Goal: Book appointment/travel/reservation

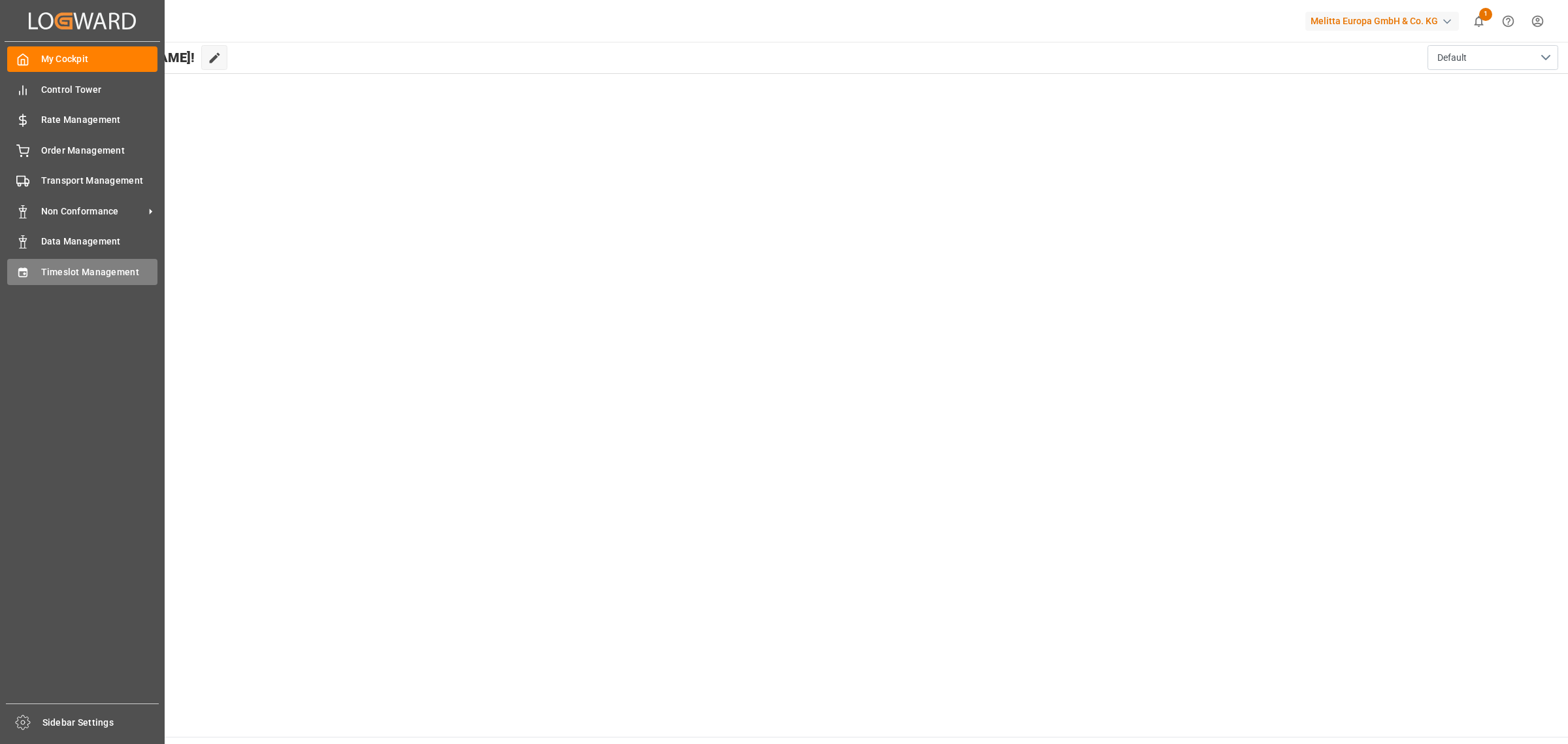
click at [33, 278] on div "Timeslot Management Timeslot Management" at bounding box center [82, 271] width 151 height 26
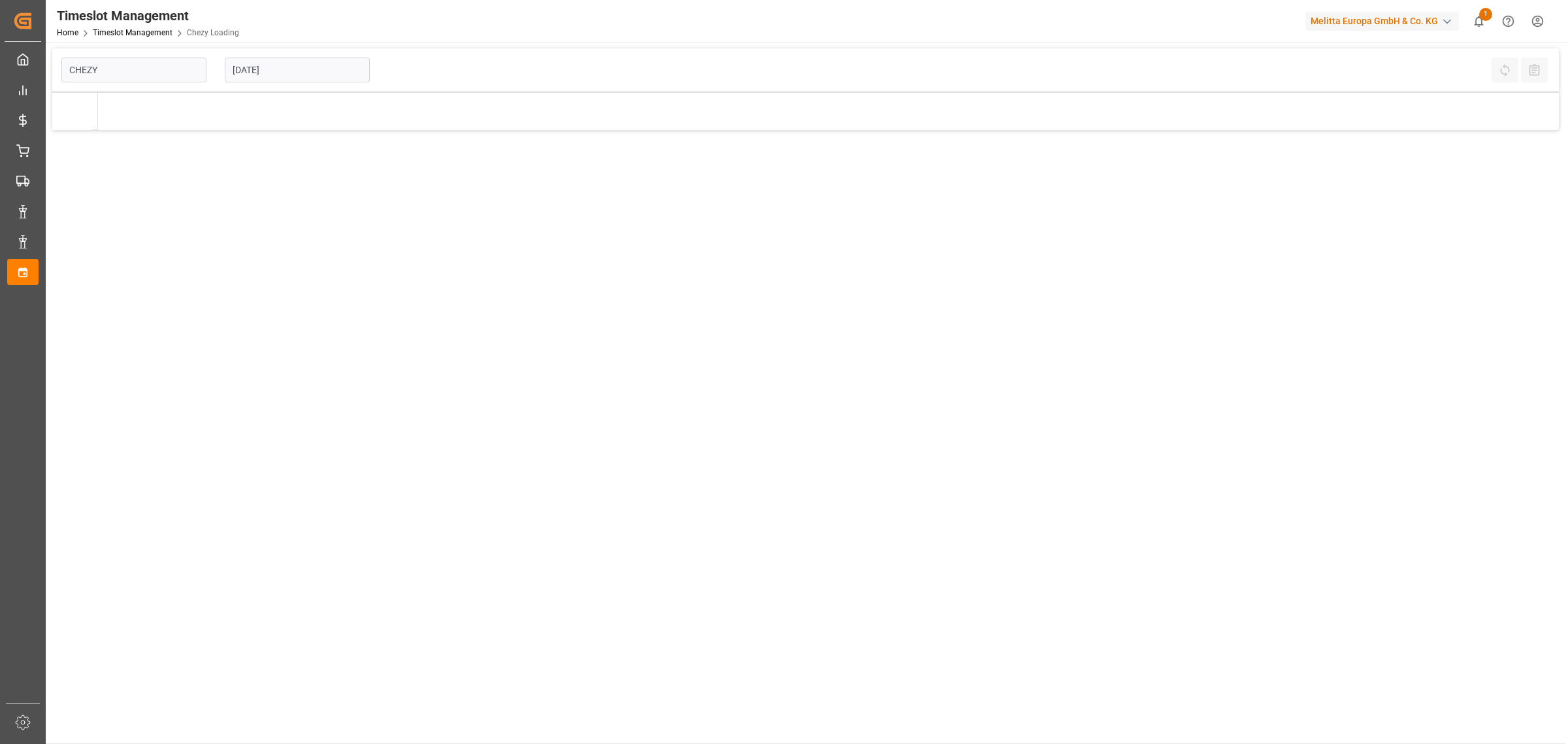
type input "Chezy Loading"
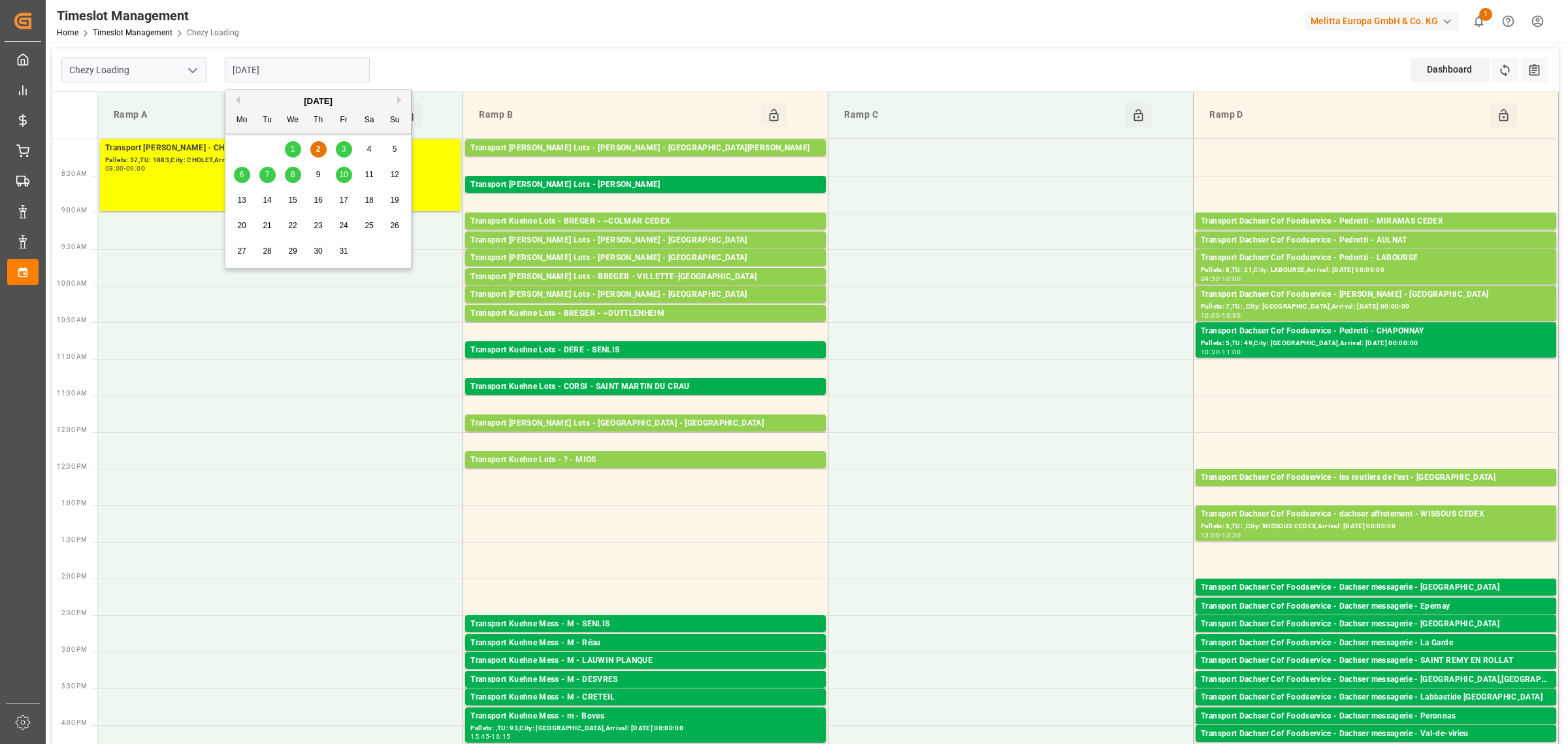
click at [271, 69] on input "[DATE]" at bounding box center [297, 70] width 145 height 25
click at [343, 148] on span "3" at bounding box center [344, 149] width 4 height 9
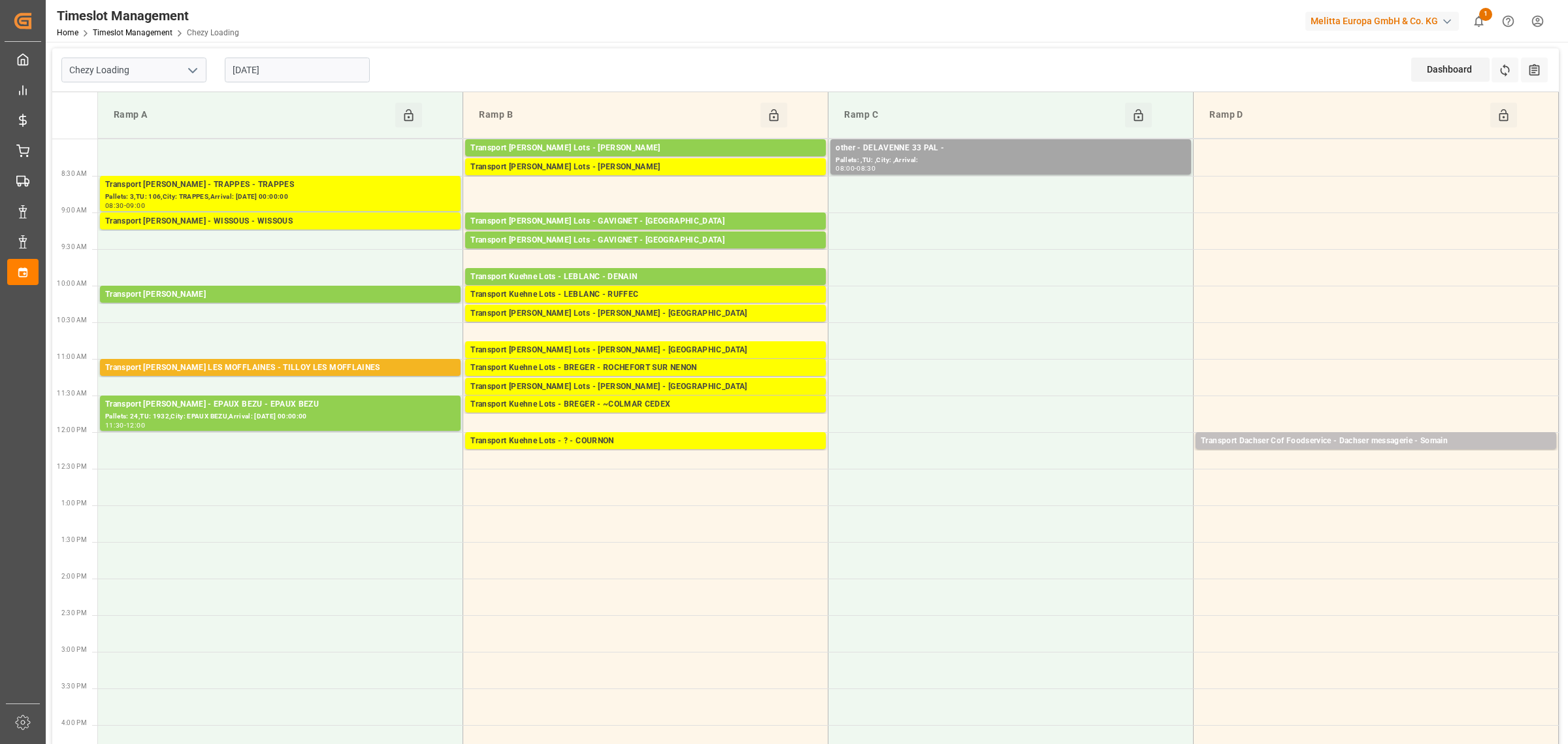
click at [304, 70] on input "[DATE]" at bounding box center [297, 70] width 145 height 25
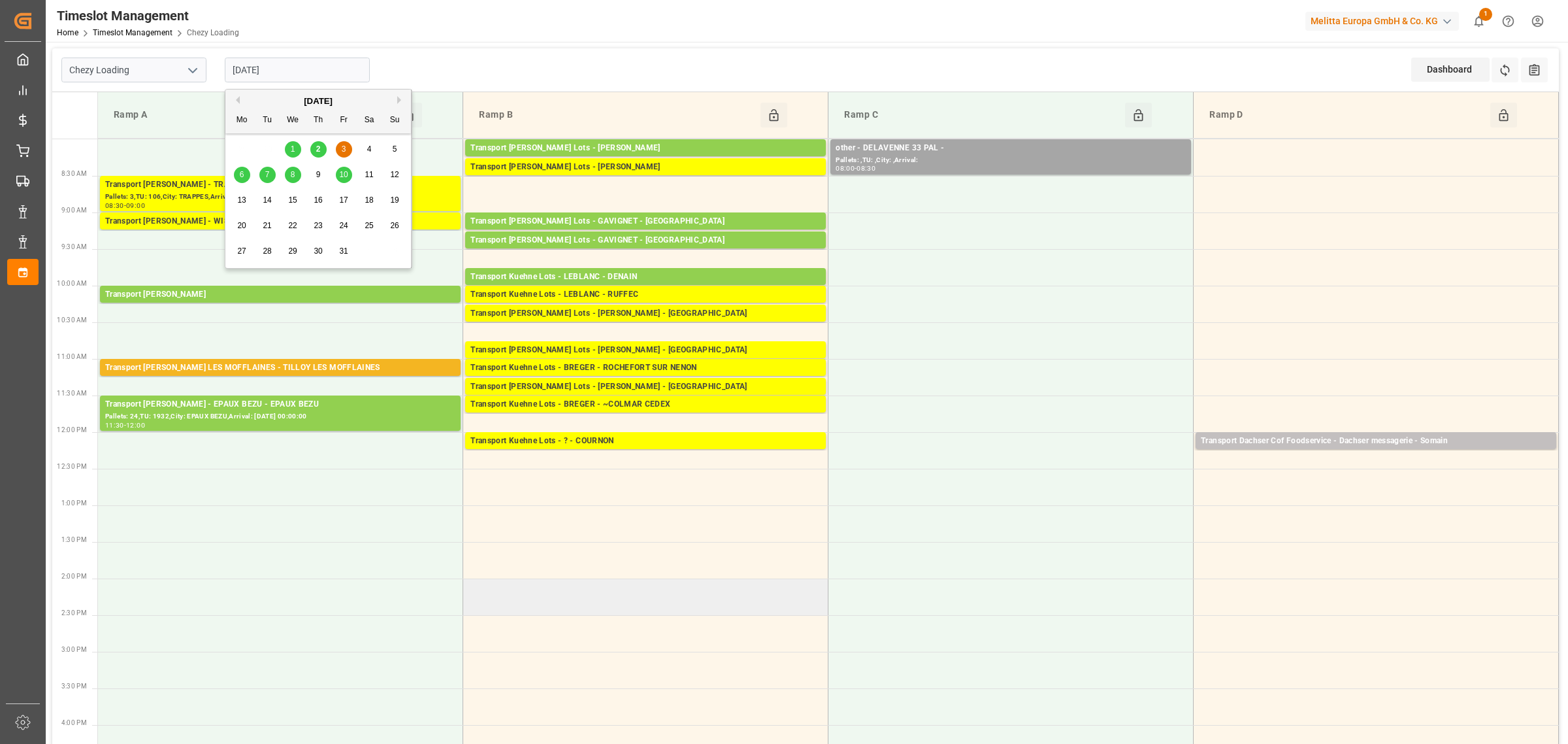
click at [494, 597] on td at bounding box center [646, 596] width 365 height 37
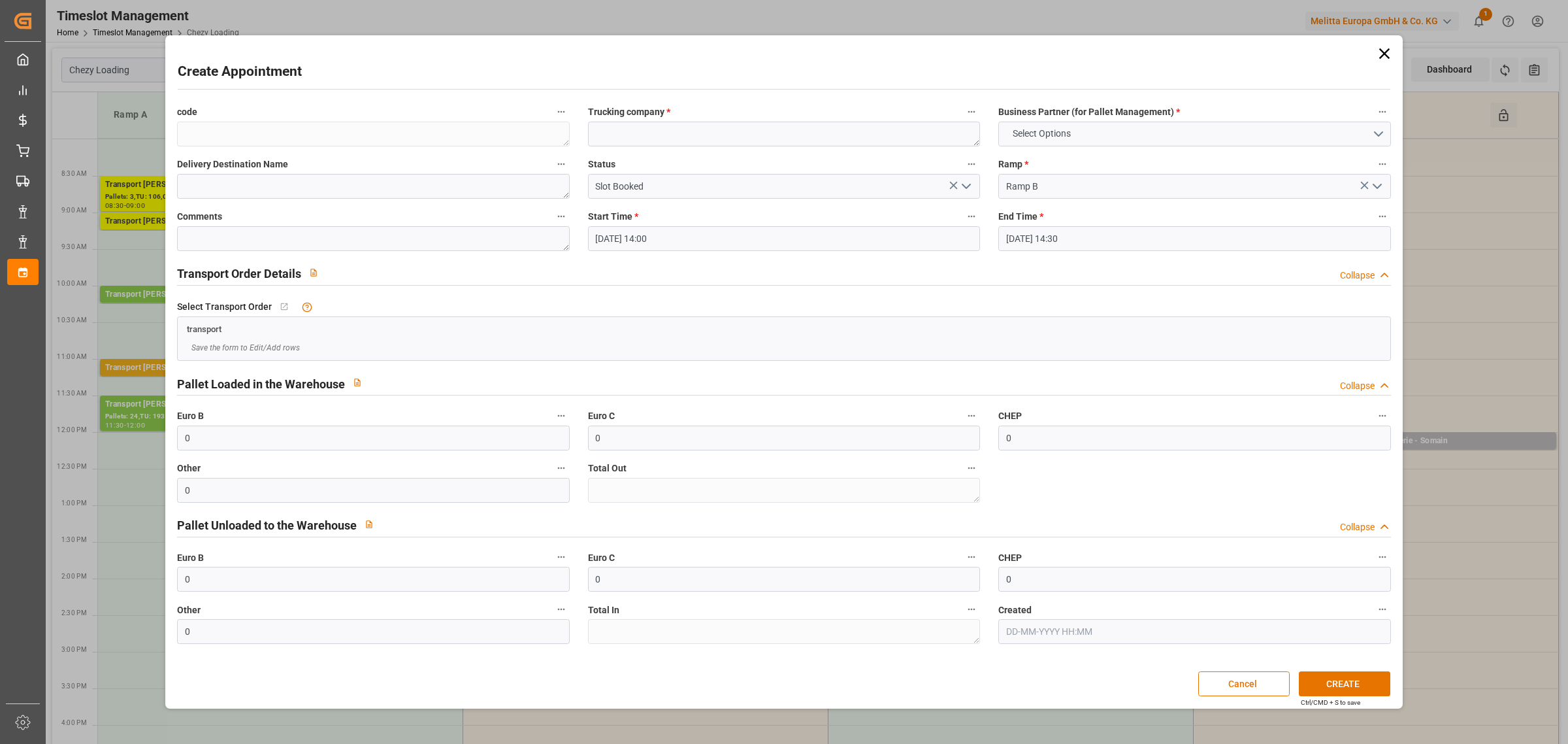
click at [1387, 48] on icon at bounding box center [1384, 53] width 19 height 19
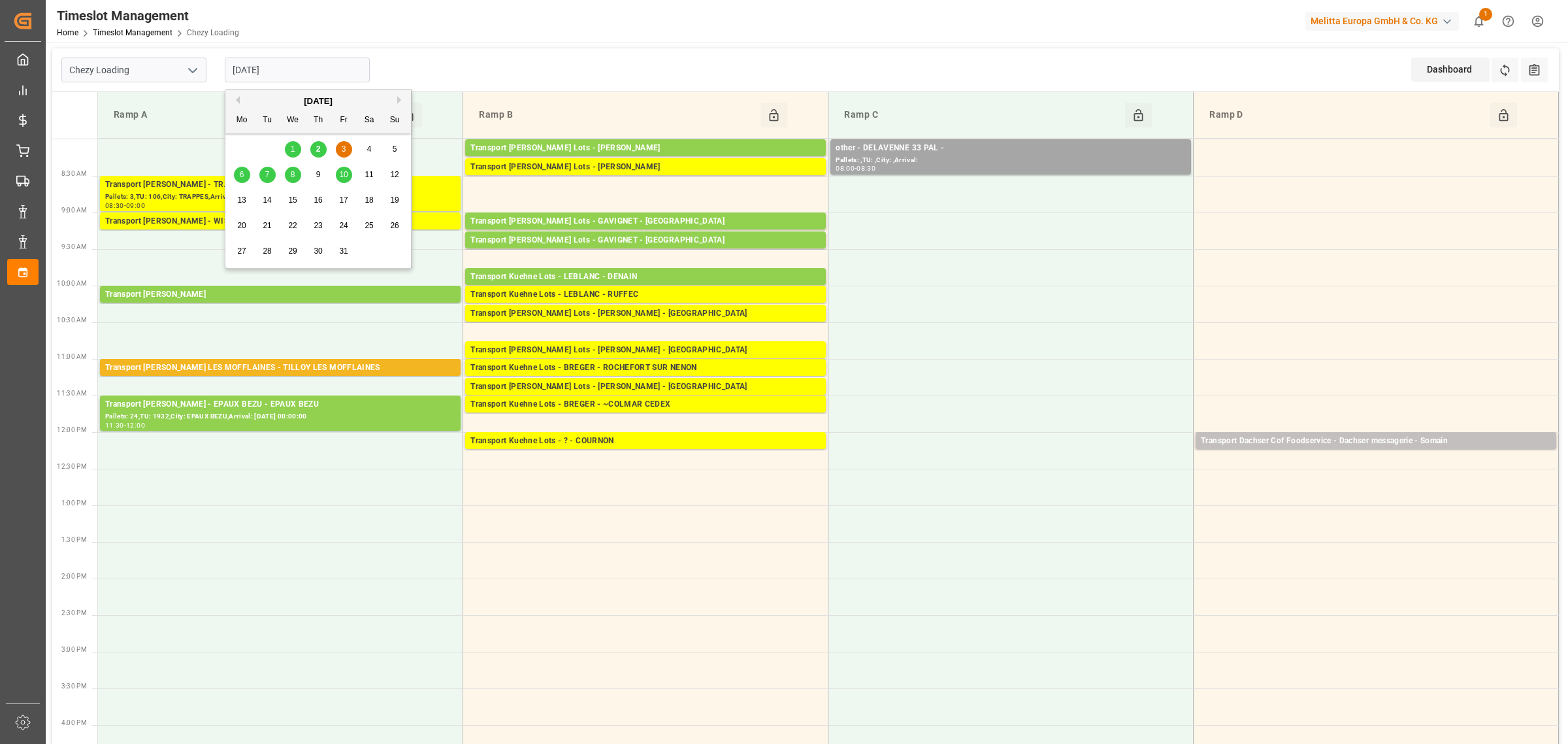
click at [318, 78] on input "[DATE]" at bounding box center [297, 70] width 145 height 25
click at [244, 173] on span "6" at bounding box center [241, 175] width 4 height 9
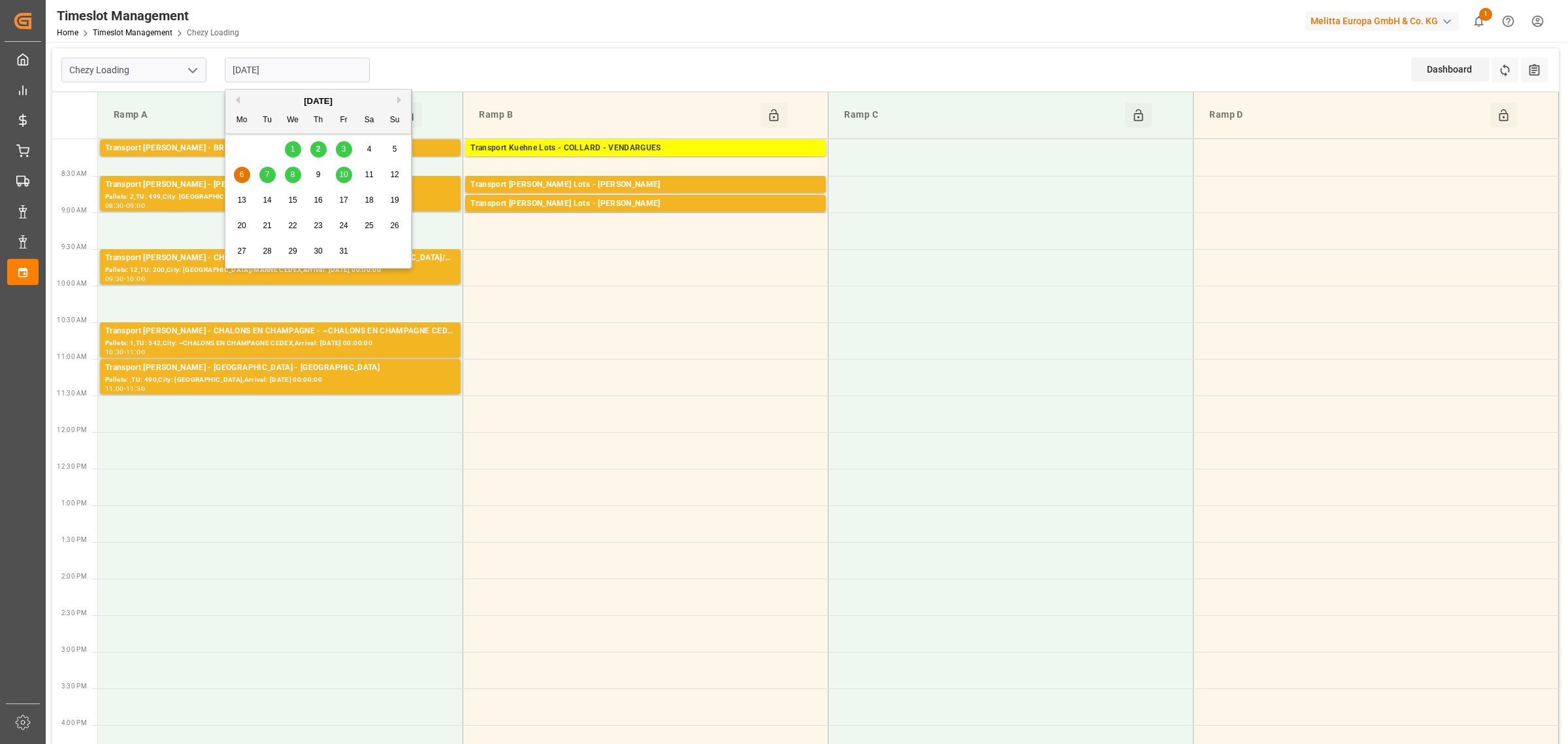
click at [280, 69] on input "[DATE]" at bounding box center [297, 70] width 145 height 25
click at [317, 148] on span "2" at bounding box center [318, 149] width 4 height 9
type input "[DATE]"
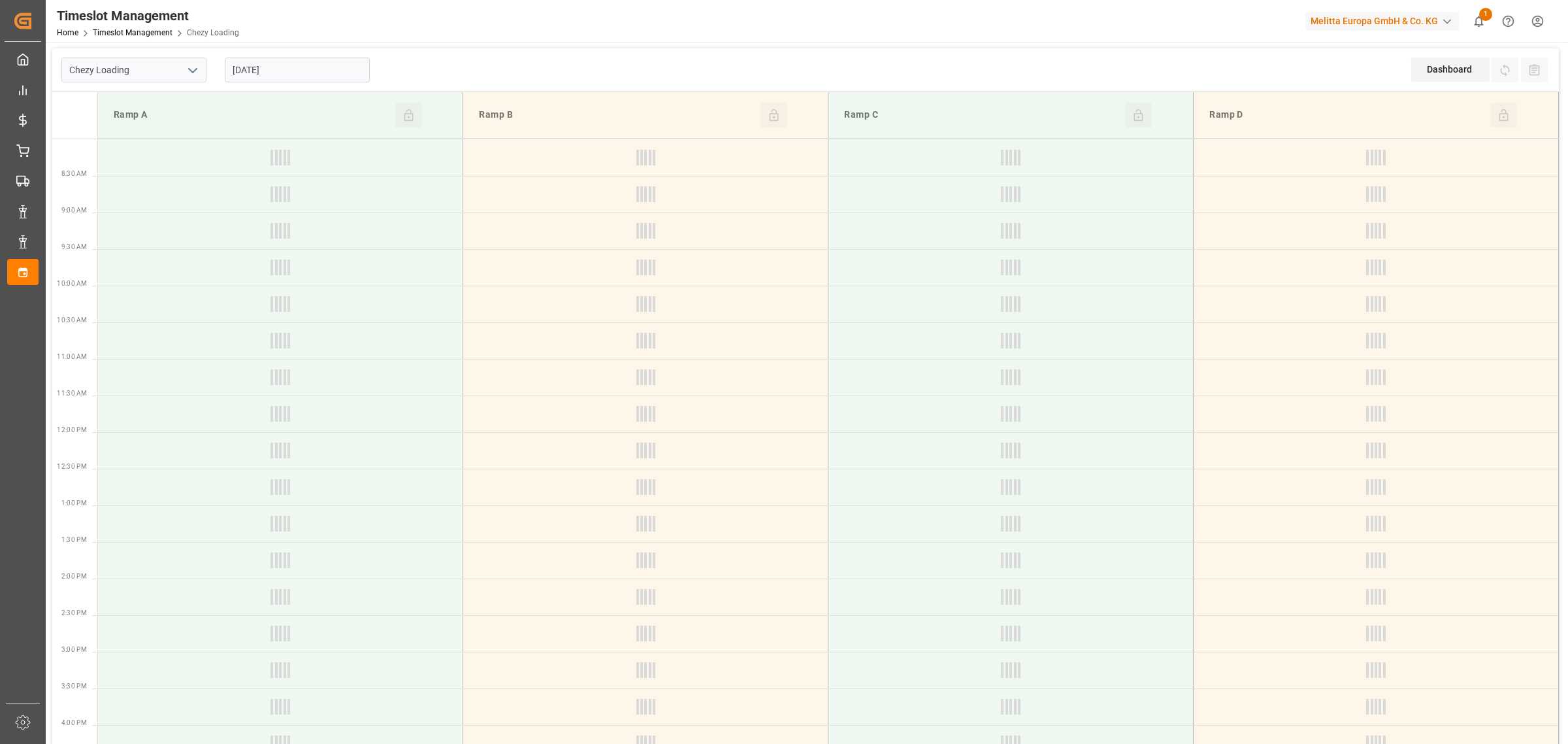
click at [197, 72] on icon "open menu" at bounding box center [193, 70] width 16 height 16
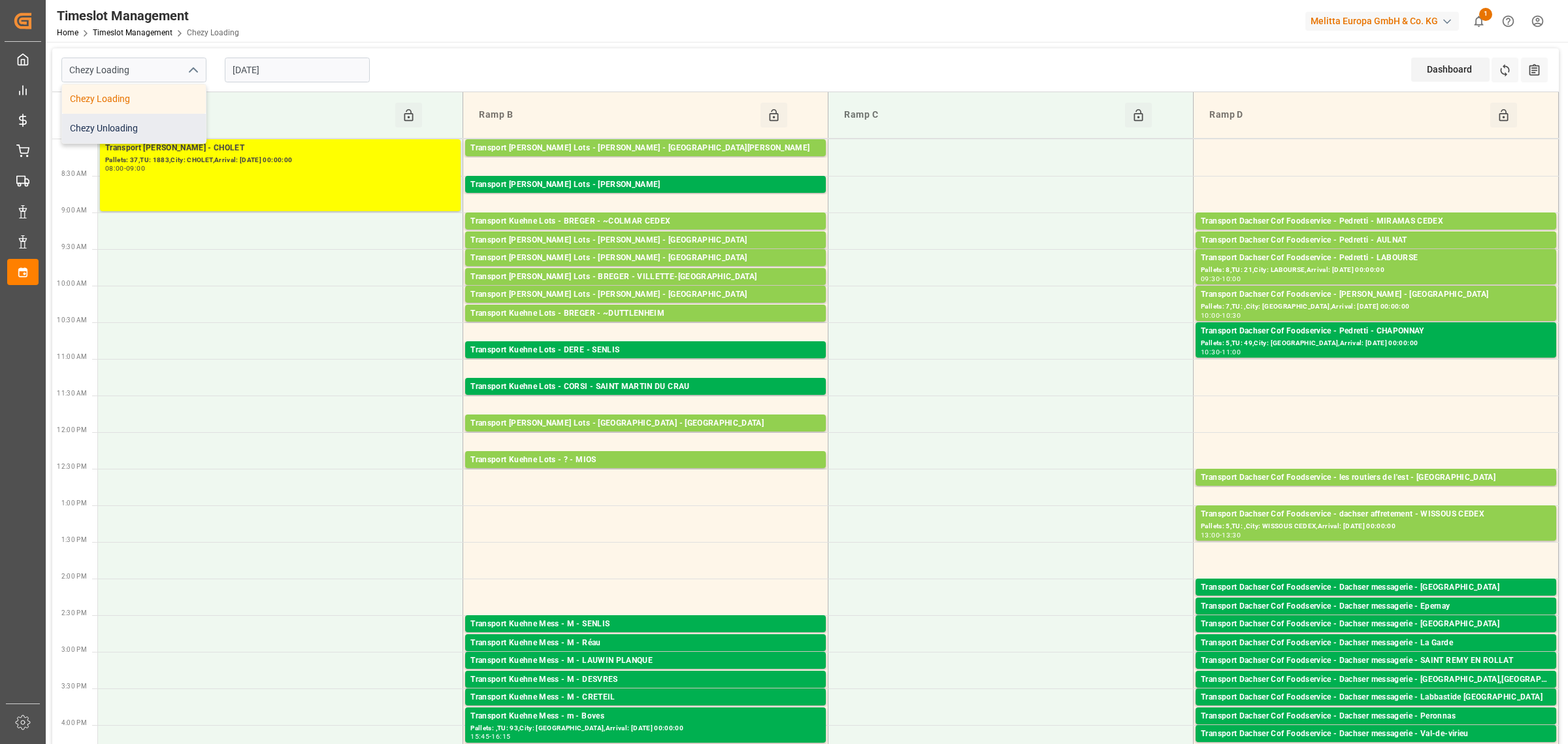
click at [143, 128] on div "Chezy Unloading" at bounding box center [134, 128] width 143 height 29
type input "Chezy Unloading"
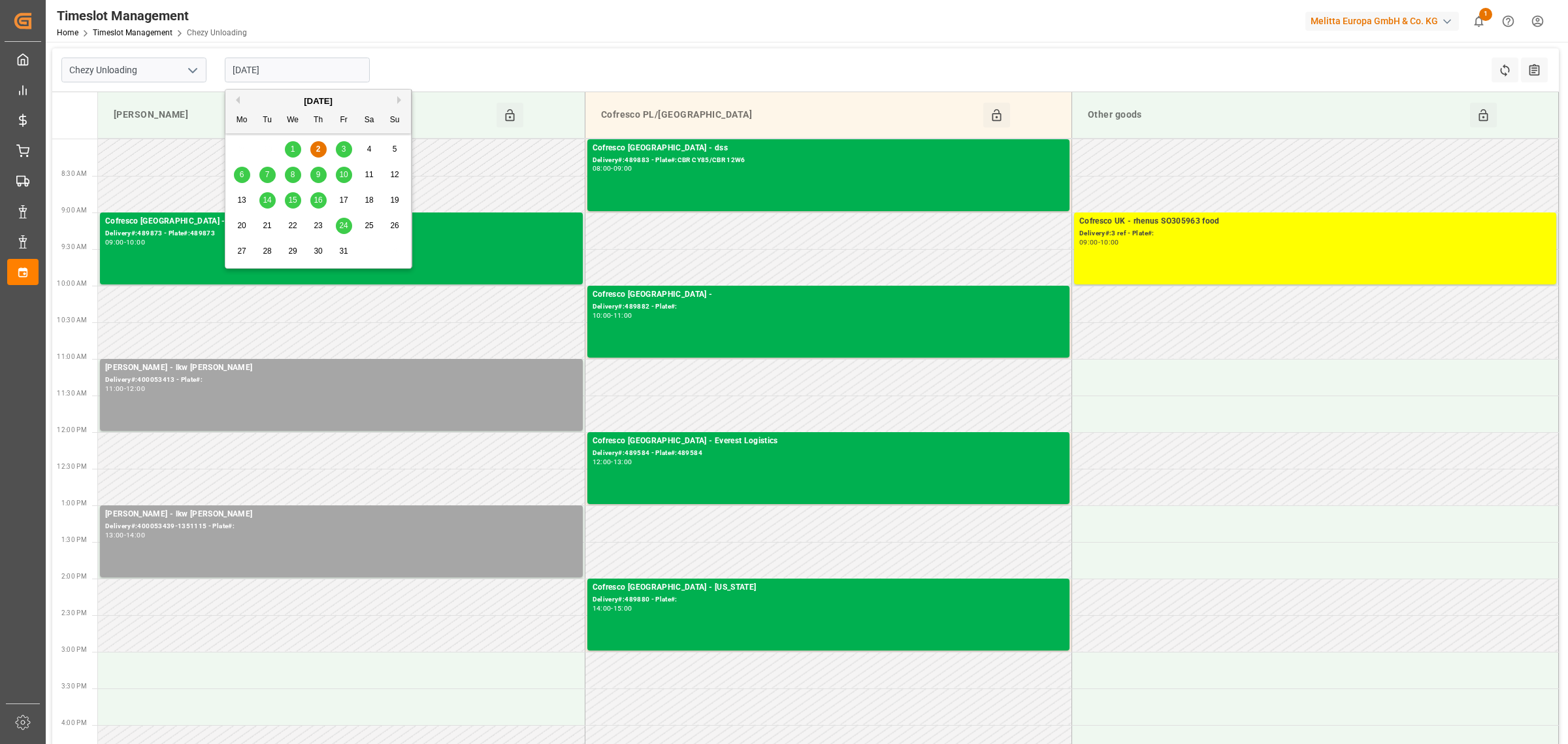
click at [288, 66] on input "[DATE]" at bounding box center [297, 70] width 145 height 25
click at [342, 148] on span "3" at bounding box center [344, 149] width 4 height 9
type input "[DATE]"
